Goal: Connect with others: Connect with others

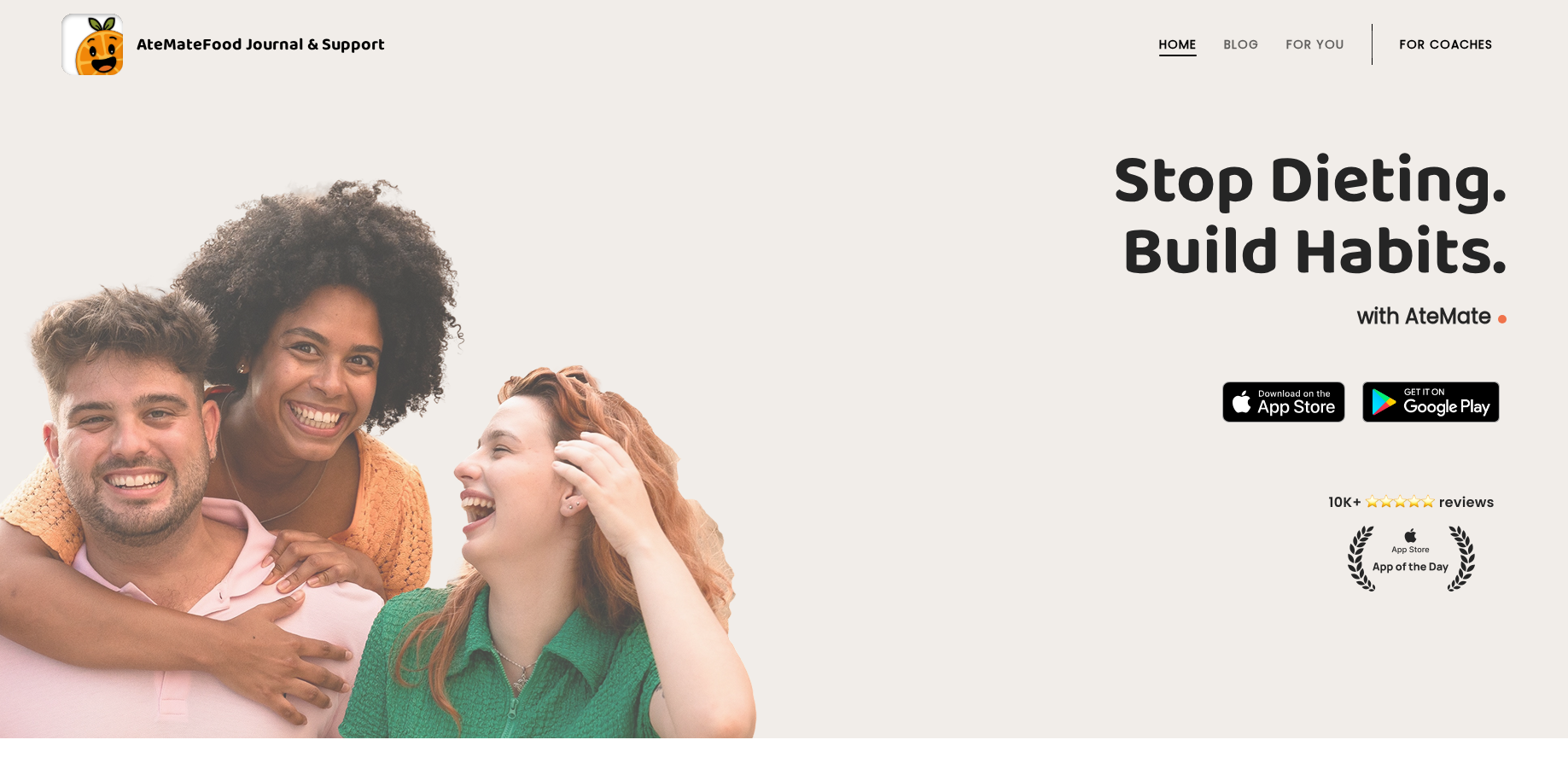
click at [1421, 56] on li "For Coaches" at bounding box center [1446, 44] width 93 height 41
click at [1421, 46] on link "For Coaches" at bounding box center [1446, 45] width 93 height 14
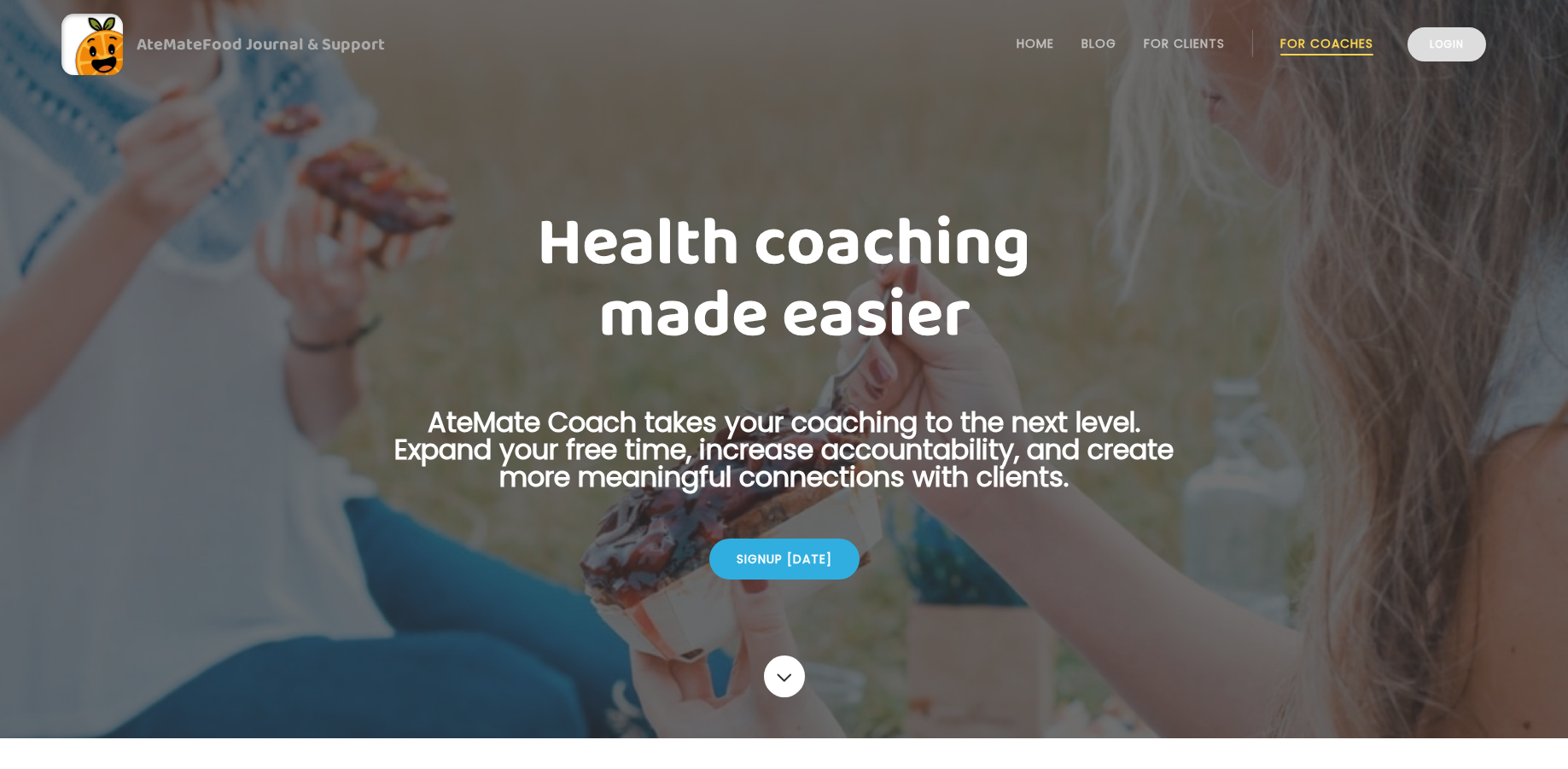
click at [1433, 57] on link "Login" at bounding box center [1447, 44] width 79 height 34
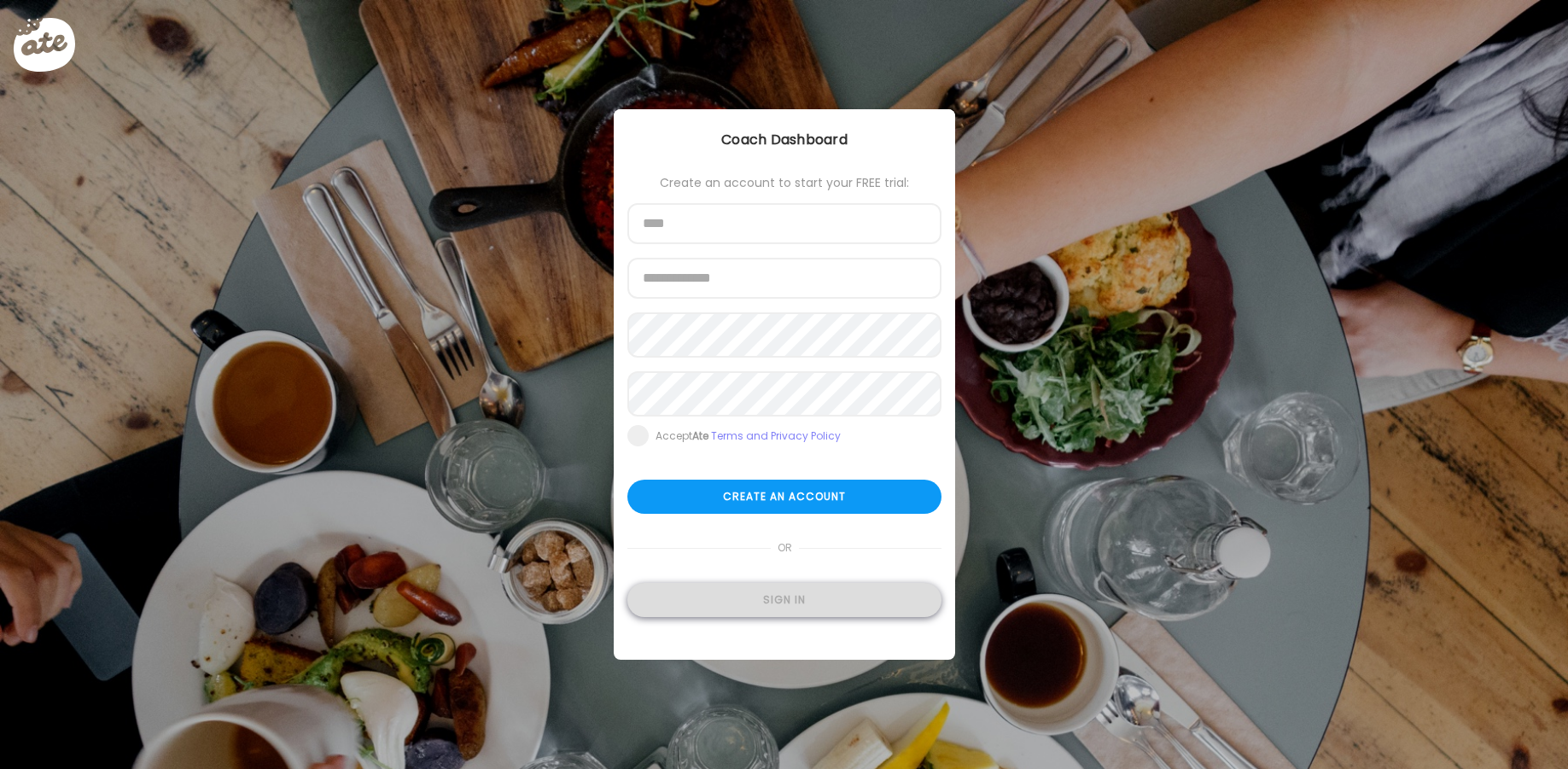
click at [761, 607] on div "Sign in" at bounding box center [784, 600] width 314 height 34
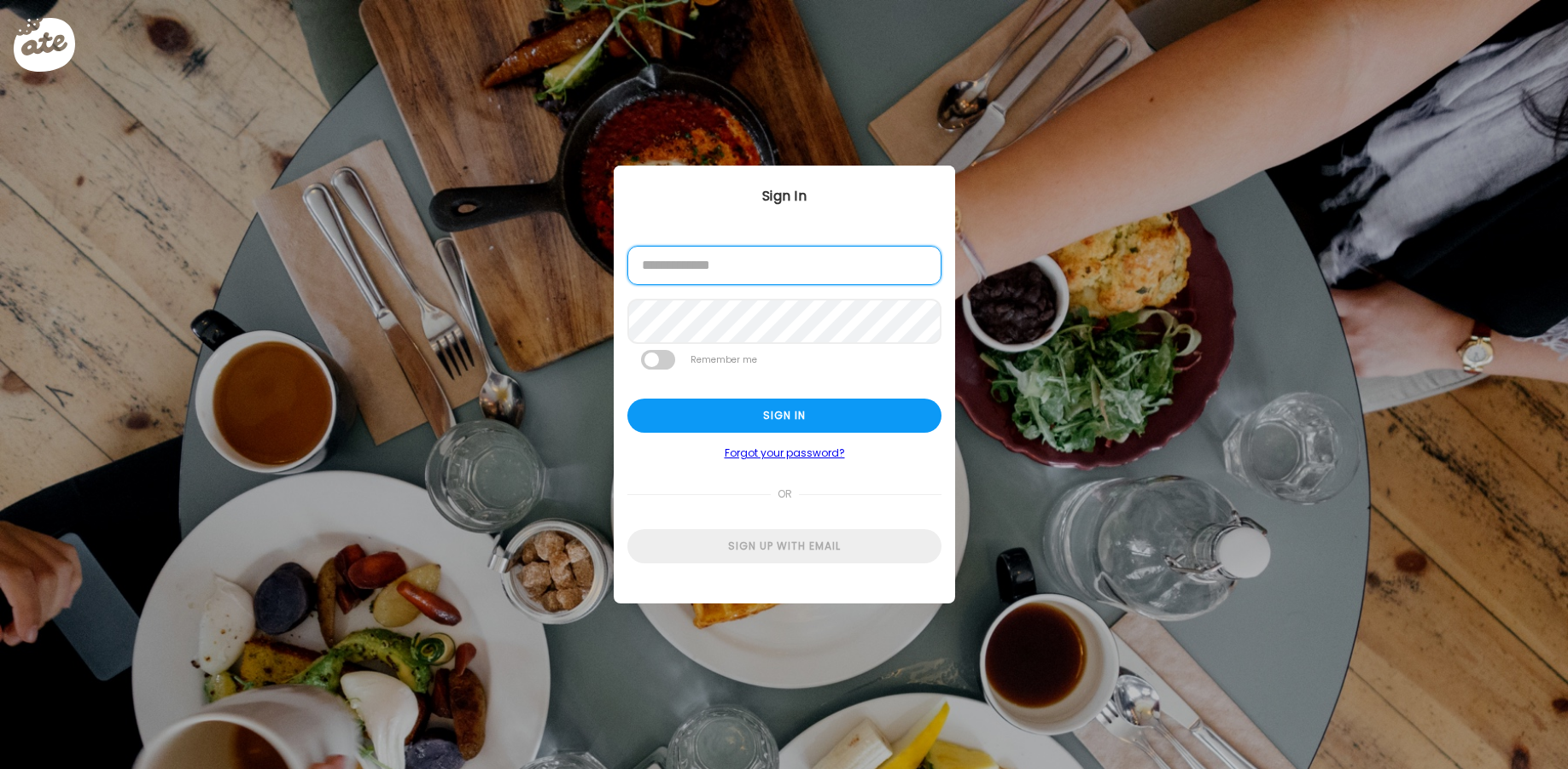
type input "**********"
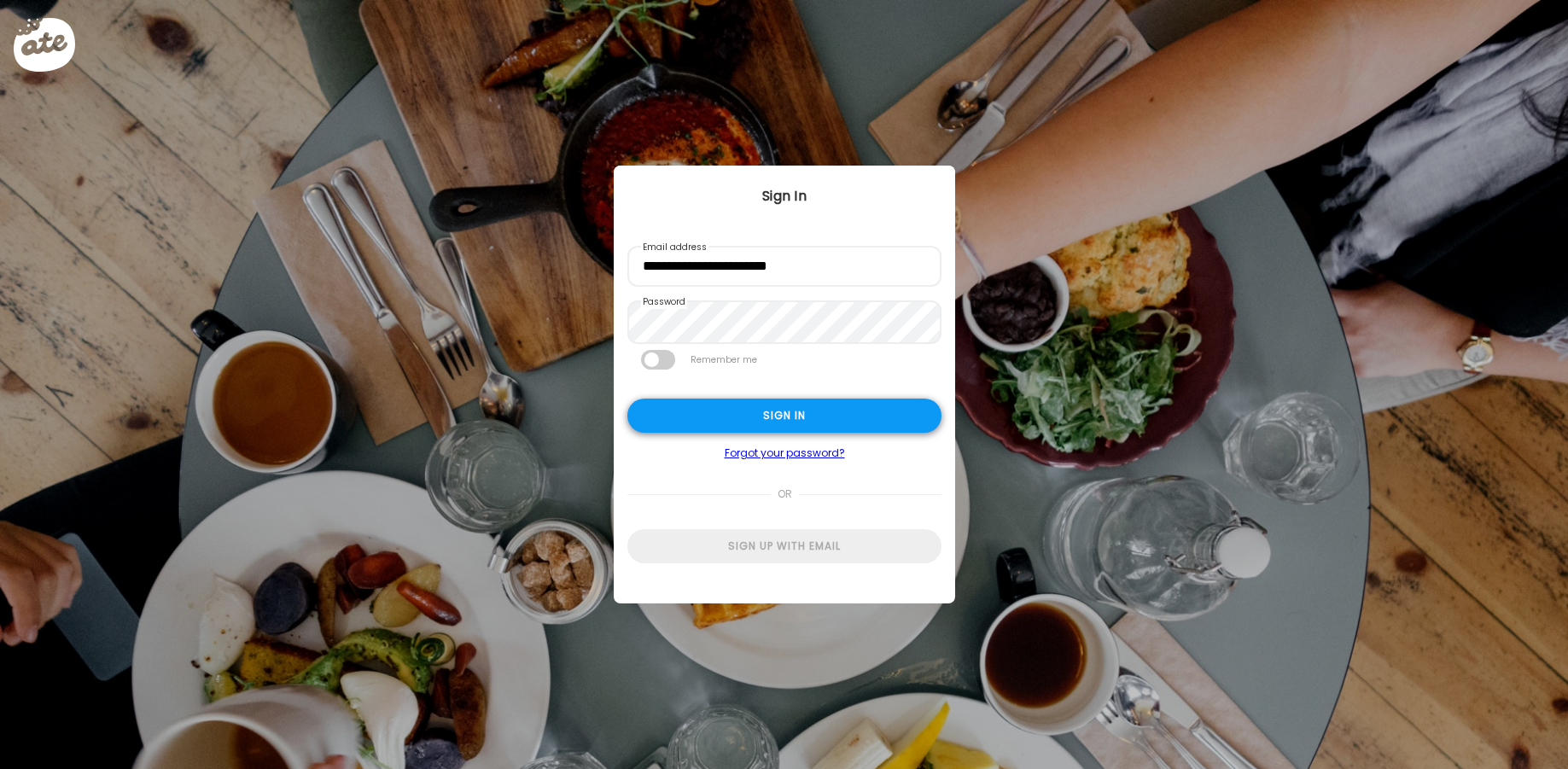
click at [763, 414] on div "Sign in" at bounding box center [784, 415] width 314 height 34
type input "**********"
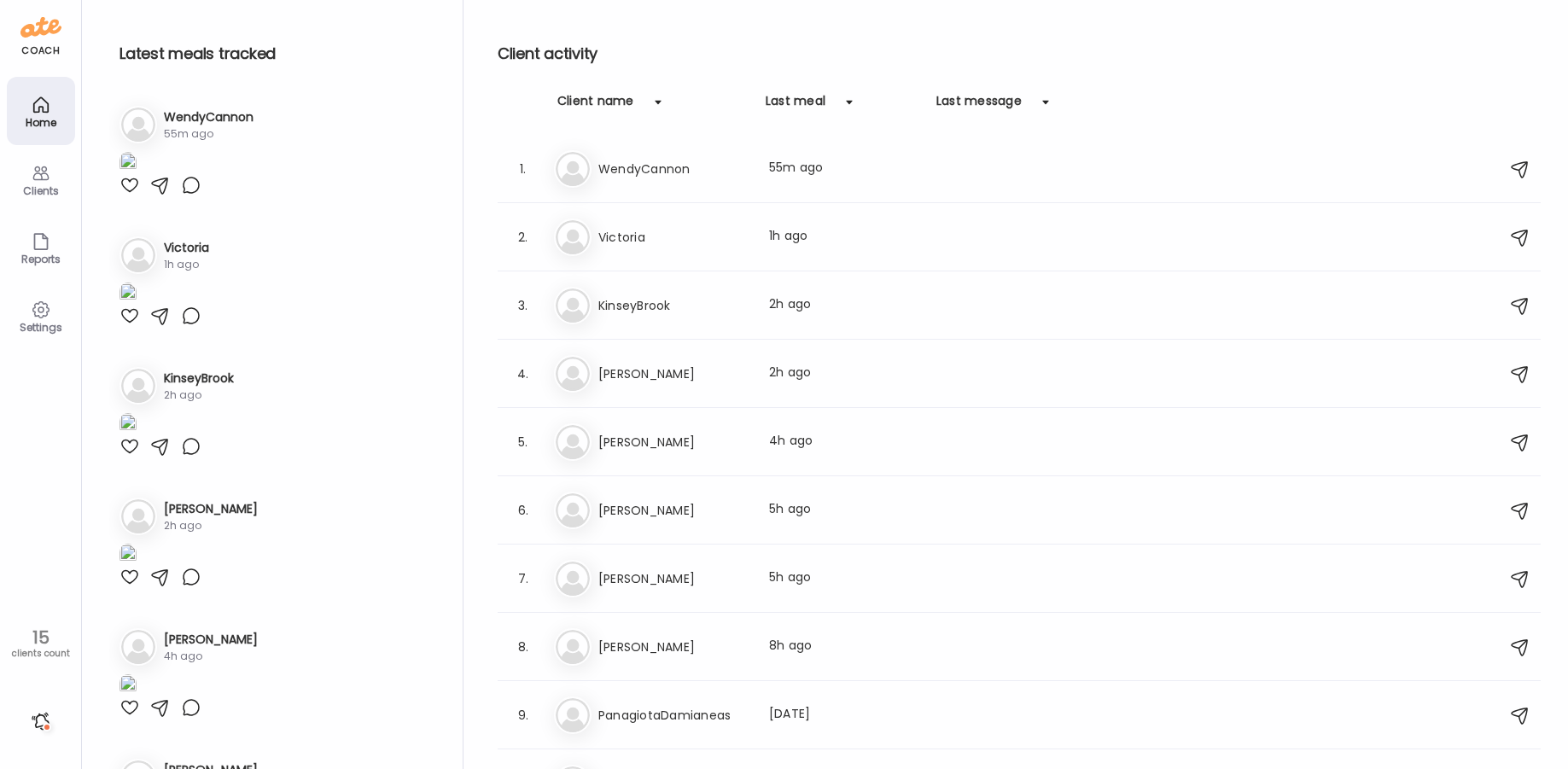
click at [41, 177] on icon at bounding box center [40, 173] width 17 height 15
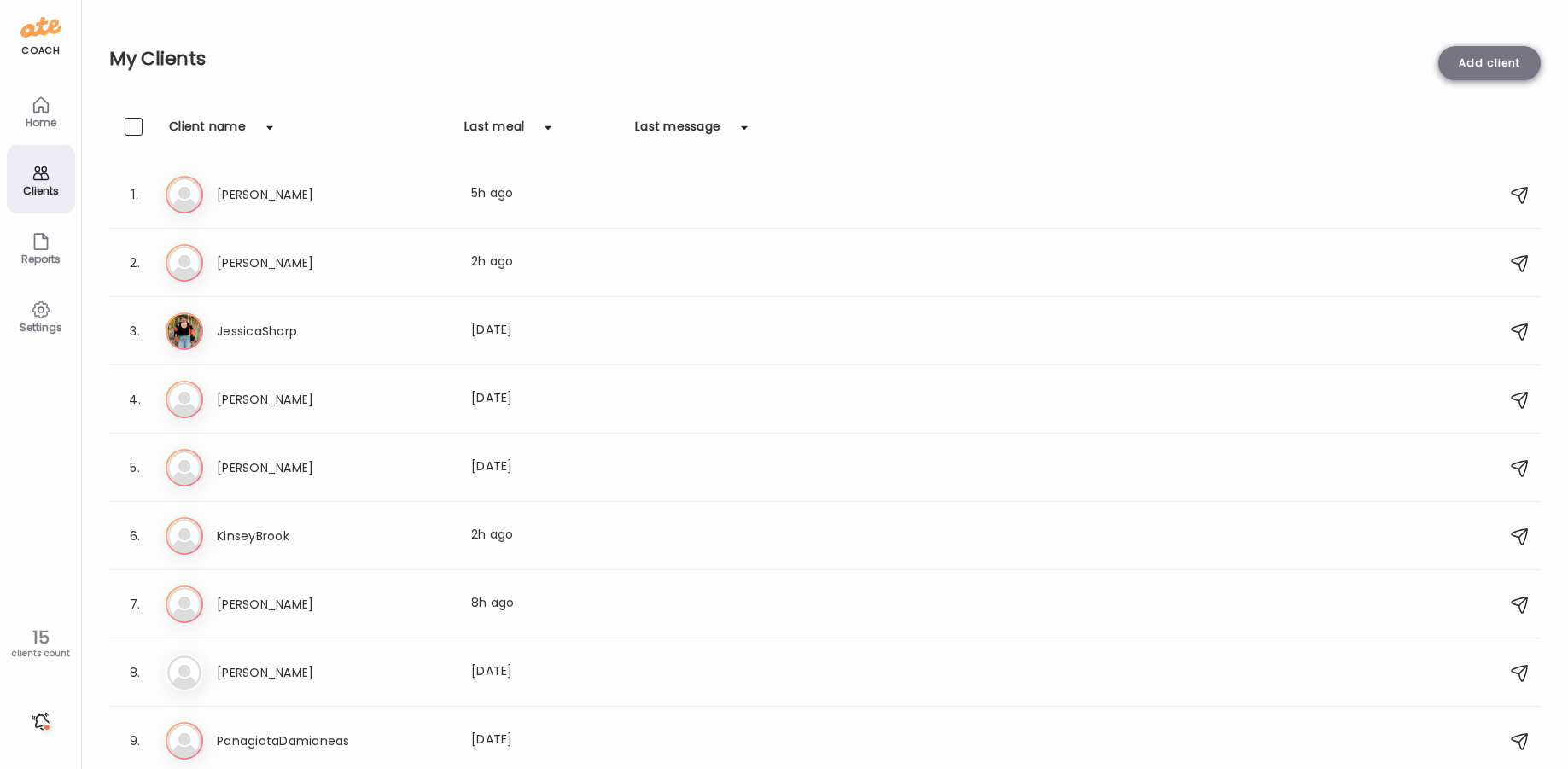
click at [1506, 63] on div "Add client" at bounding box center [1489, 63] width 102 height 34
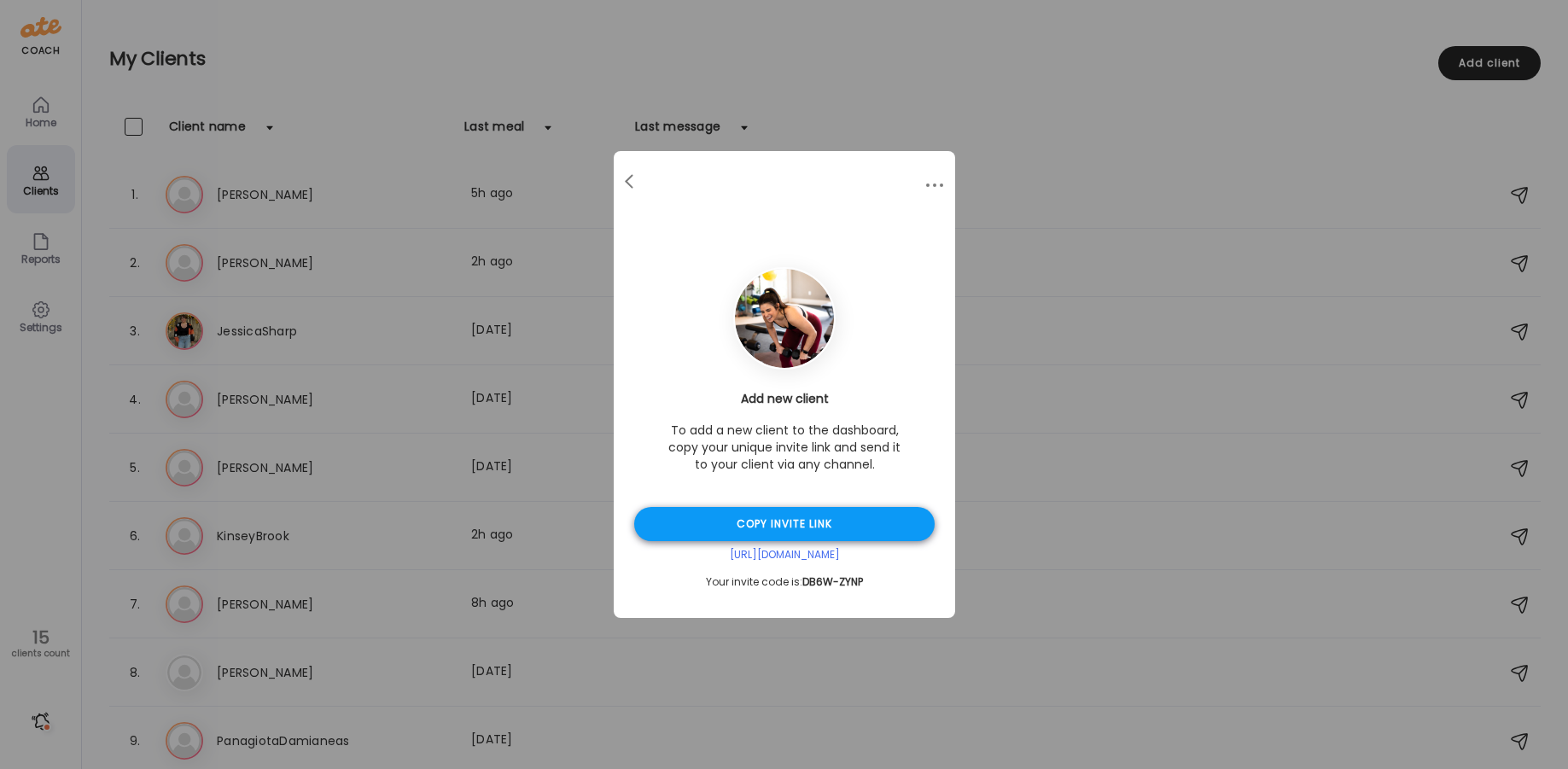
click at [800, 526] on div "Copy invite link" at bounding box center [784, 524] width 300 height 34
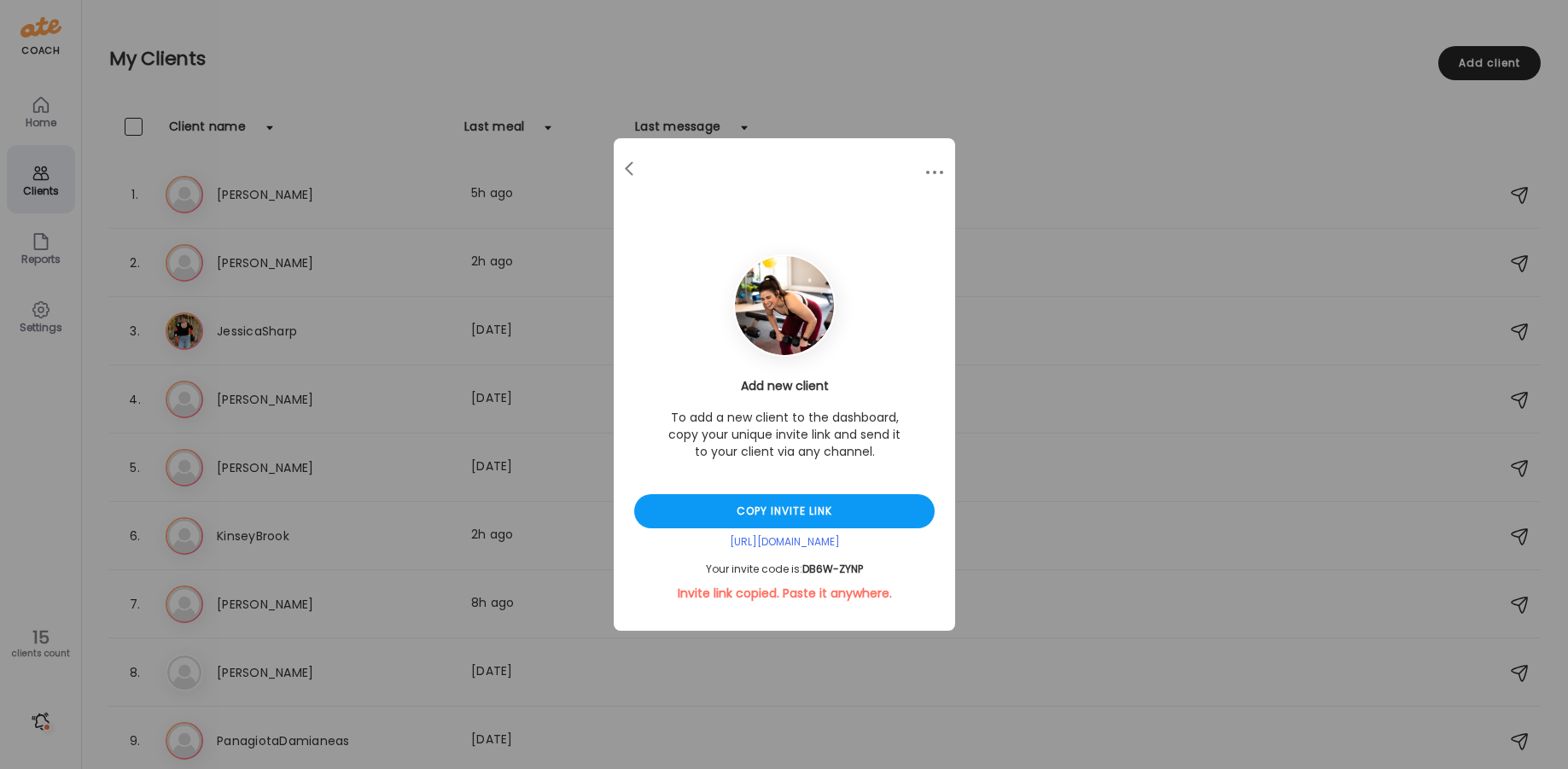
drag, startPoint x: 873, startPoint y: 569, endPoint x: 803, endPoint y: 570, distance: 70.0
click at [803, 570] on div "Your invite code is: DB6W-ZYNP" at bounding box center [784, 569] width 300 height 14
copy div "DB6W-ZYNP"
click at [626, 170] on div at bounding box center [630, 169] width 34 height 34
